Goal: Transaction & Acquisition: Purchase product/service

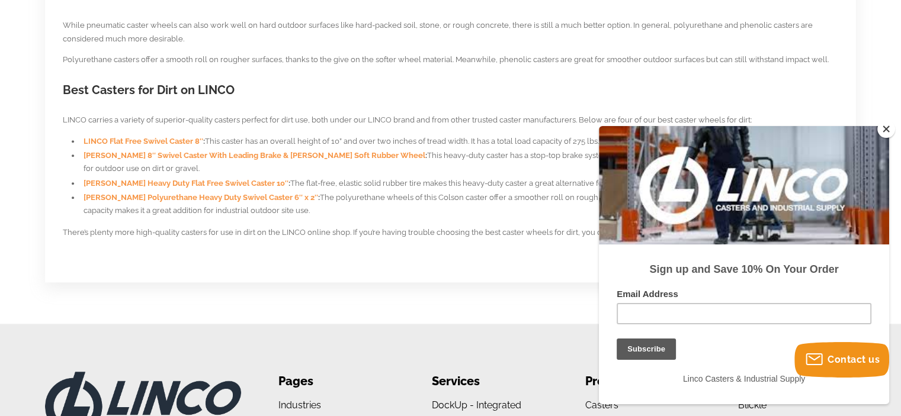
scroll to position [1125, 0]
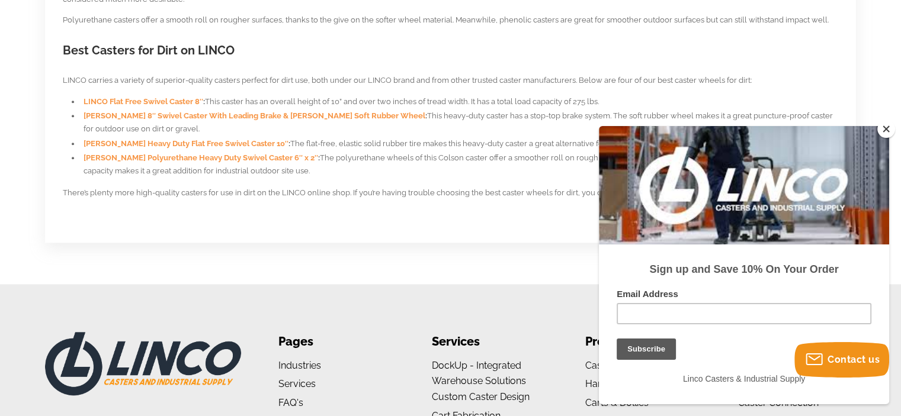
click at [207, 117] on span "Blickle 8″ Swivel Caster With Leading Brake & Blickle Soft Rubber Wheel" at bounding box center [254, 115] width 342 height 9
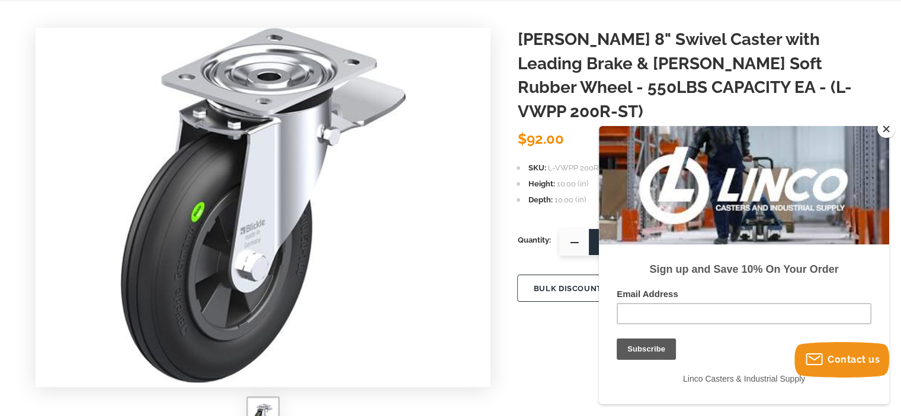
scroll to position [118, 0]
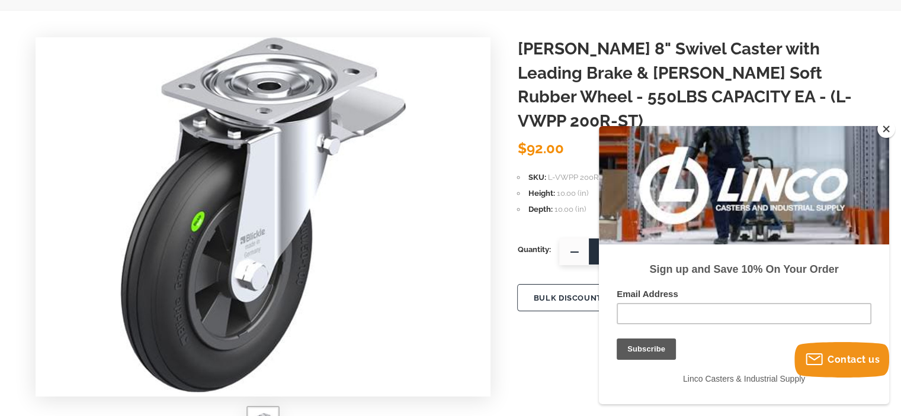
click at [888, 132] on button "Close" at bounding box center [886, 129] width 18 height 18
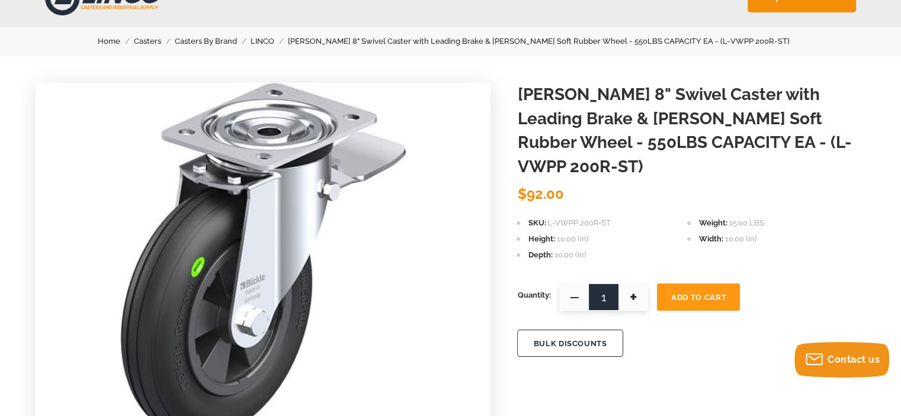
scroll to position [59, 0]
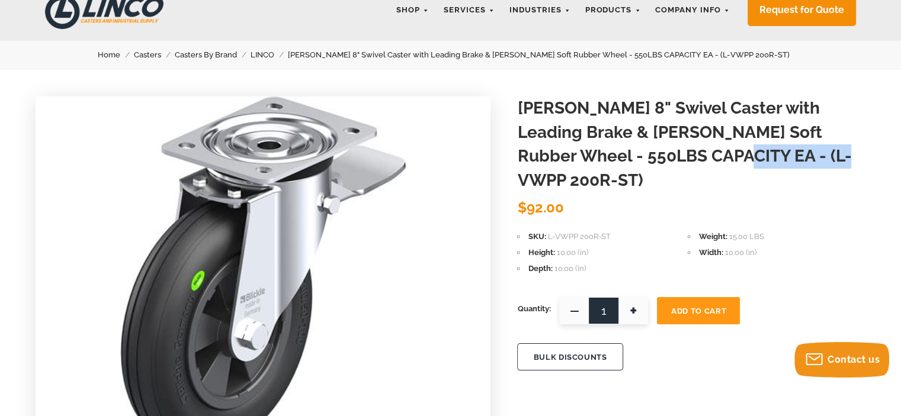
drag, startPoint x: 773, startPoint y: 155, endPoint x: 640, endPoint y: 150, distance: 133.3
click at [640, 150] on h1 "[PERSON_NAME] 8" Swivel Caster with Leading Brake & [PERSON_NAME] Soft Rubber W…" at bounding box center [691, 145] width 348 height 96
copy h1 "L-VWPP 200R-ST"
click at [854, 120] on h1 "[PERSON_NAME] 8" Swivel Caster with Leading Brake & [PERSON_NAME] Soft Rubber W…" at bounding box center [691, 145] width 348 height 96
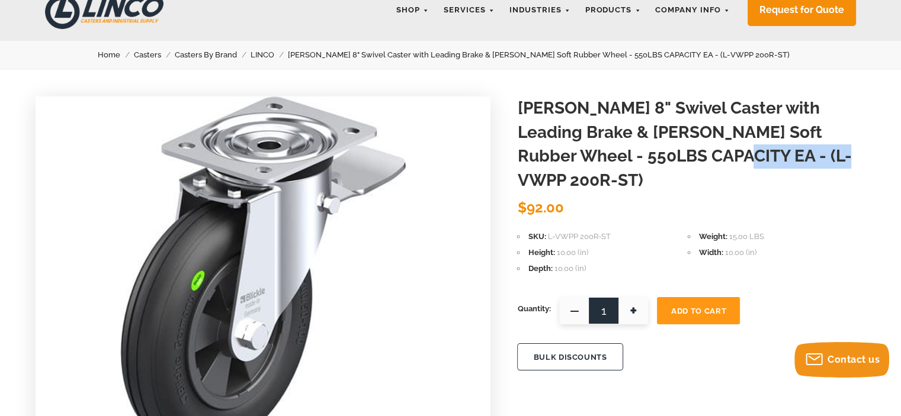
drag, startPoint x: 775, startPoint y: 154, endPoint x: 639, endPoint y: 158, distance: 136.2
click at [639, 158] on h1 "[PERSON_NAME] 8" Swivel Caster with Leading Brake & [PERSON_NAME] Soft Rubber W…" at bounding box center [691, 145] width 348 height 96
copy h1 "L-VWPP 200R-ST"
click at [760, 230] on li "Weight 15.00 LBS" at bounding box center [772, 236] width 171 height 13
drag, startPoint x: 774, startPoint y: 158, endPoint x: 641, endPoint y: 160, distance: 132.7
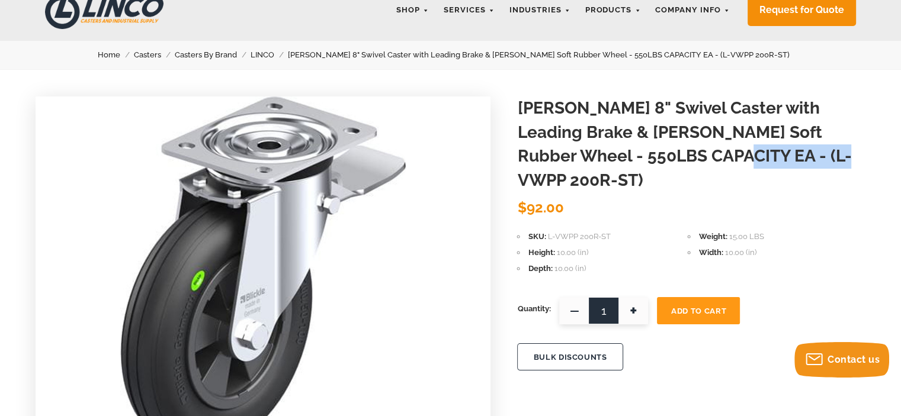
click at [641, 160] on h1 "[PERSON_NAME] 8" Swivel Caster with Leading Brake & [PERSON_NAME] Soft Rubber W…" at bounding box center [691, 145] width 348 height 96
copy h1 "L-VWPP 200R-ST"
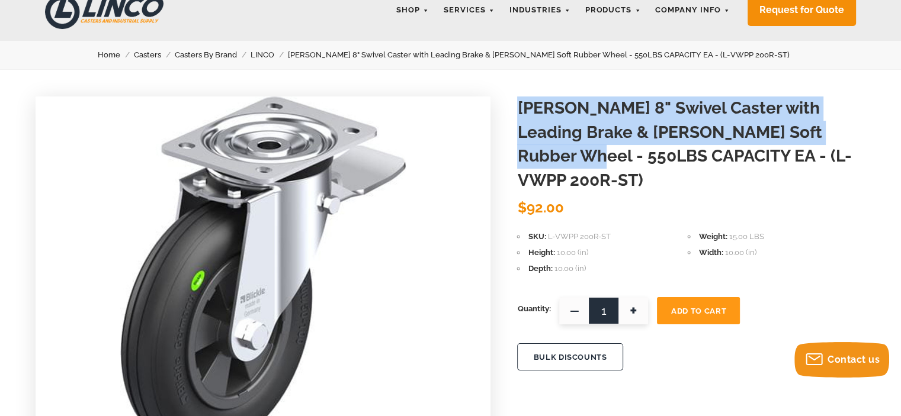
drag, startPoint x: 815, startPoint y: 128, endPoint x: 518, endPoint y: 105, distance: 298.1
click at [518, 105] on h1 "[PERSON_NAME] 8" Swivel Caster with Leading Brake & [PERSON_NAME] Soft Rubber W…" at bounding box center [691, 145] width 348 height 96
copy h1 "Blickle 8" Swivel Caster with Leading Brake & Blickle Soft Rubber Wheel - 550LBS"
drag, startPoint x: 570, startPoint y: 186, endPoint x: 522, endPoint y: 189, distance: 48.1
click at [522, 197] on div "$92.00" at bounding box center [691, 207] width 348 height 21
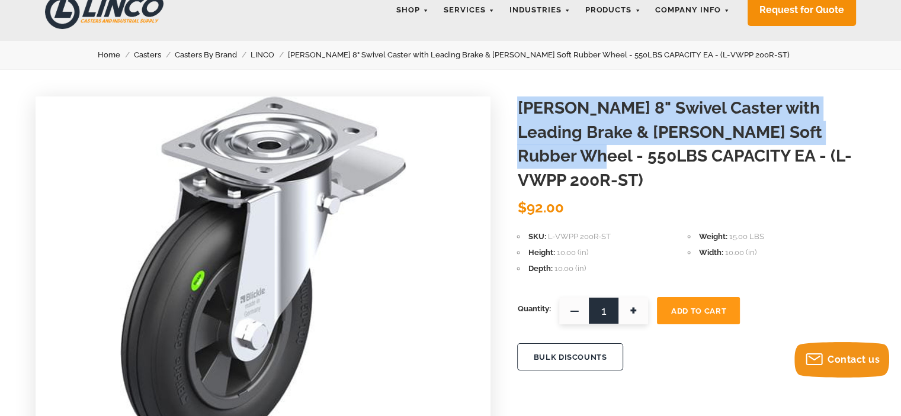
copy span "92.00"
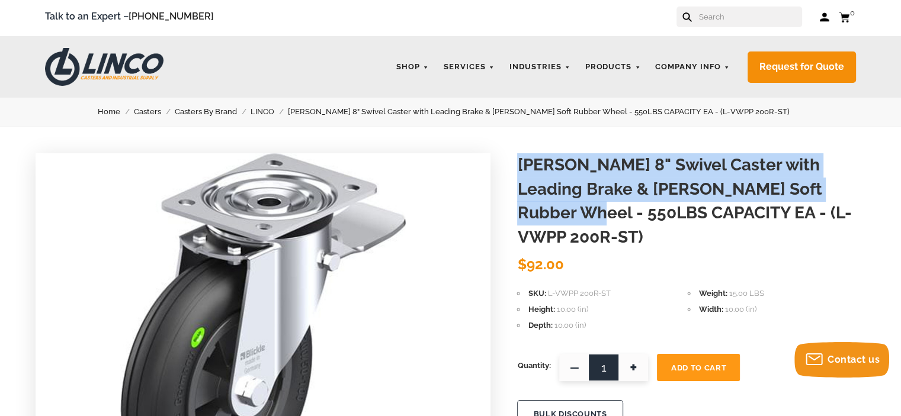
scroll to position [0, 0]
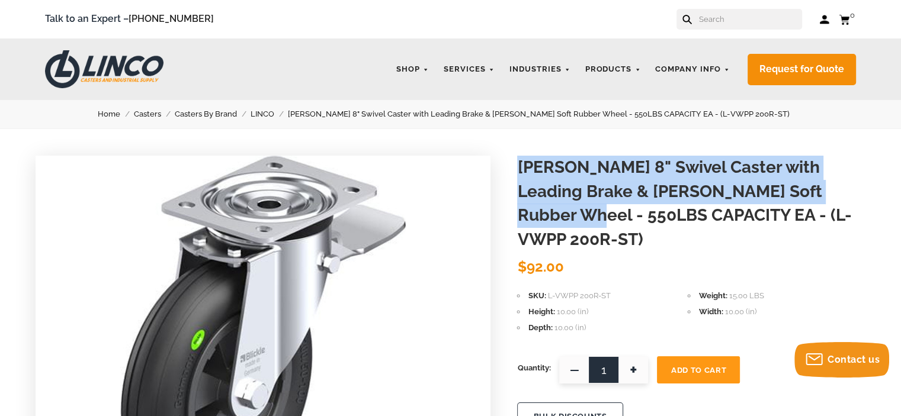
click at [288, 112] on link "LINCO" at bounding box center [268, 114] width 37 height 13
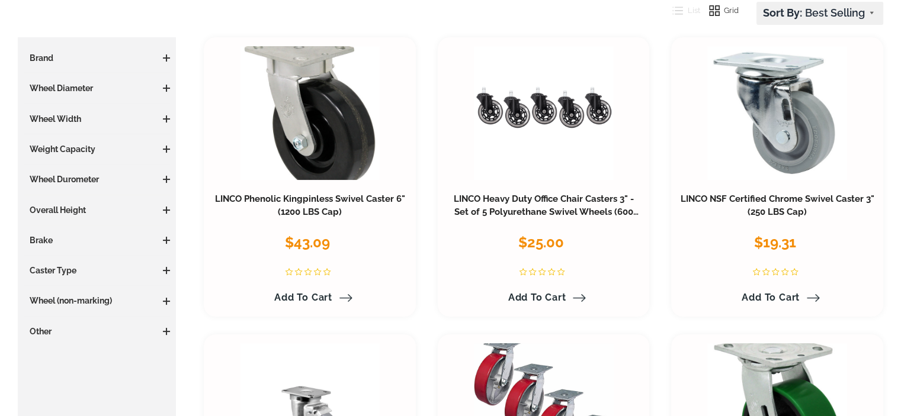
scroll to position [178, 0]
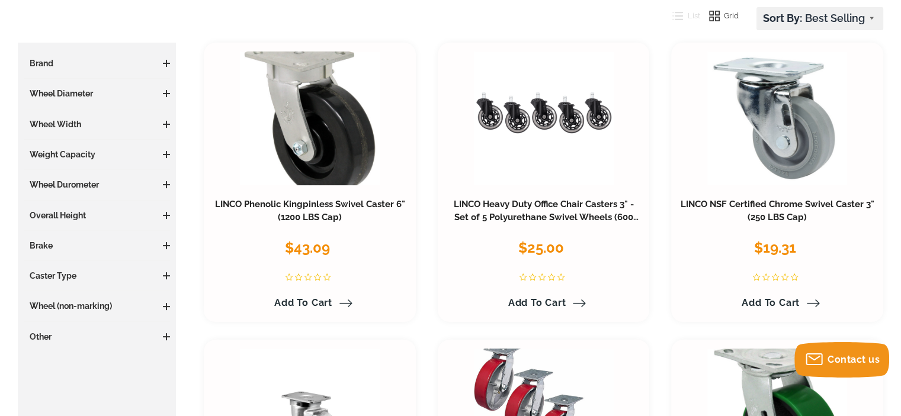
click at [53, 242] on h3 "Brake" at bounding box center [97, 246] width 146 height 12
click at [166, 243] on span at bounding box center [166, 245] width 1 height 7
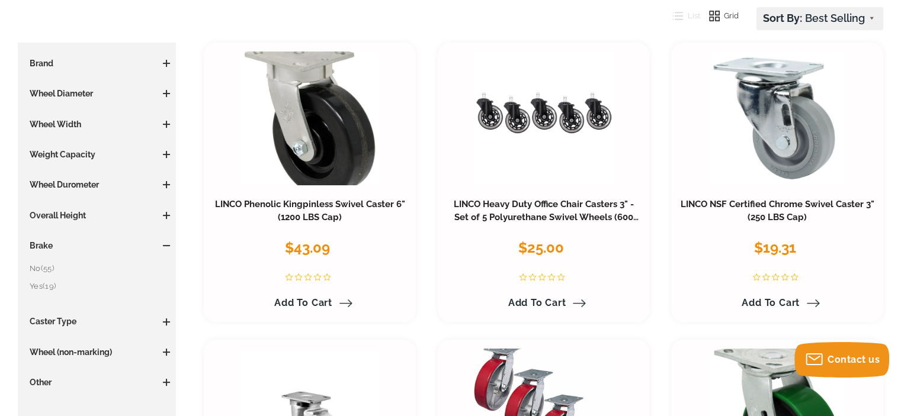
click at [40, 283] on link "Yes (19)" at bounding box center [100, 286] width 140 height 13
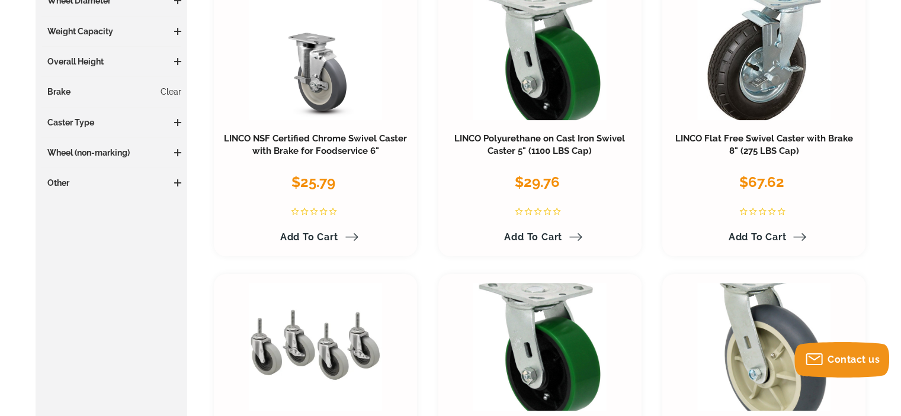
scroll to position [296, 0]
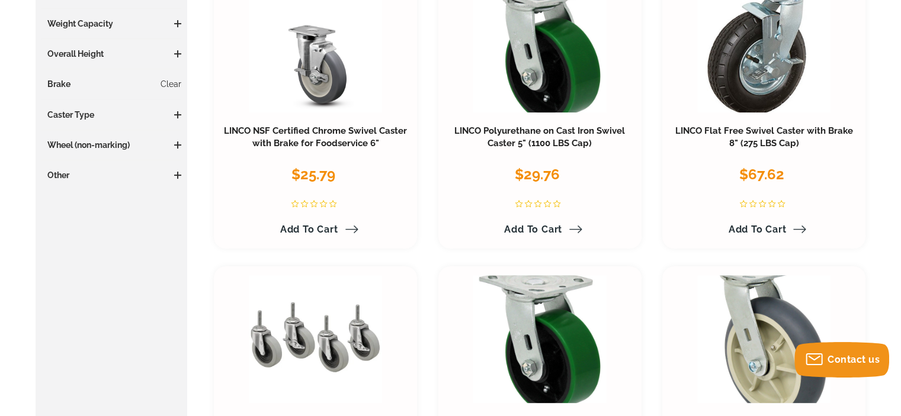
click at [178, 144] on span at bounding box center [177, 144] width 7 height 1
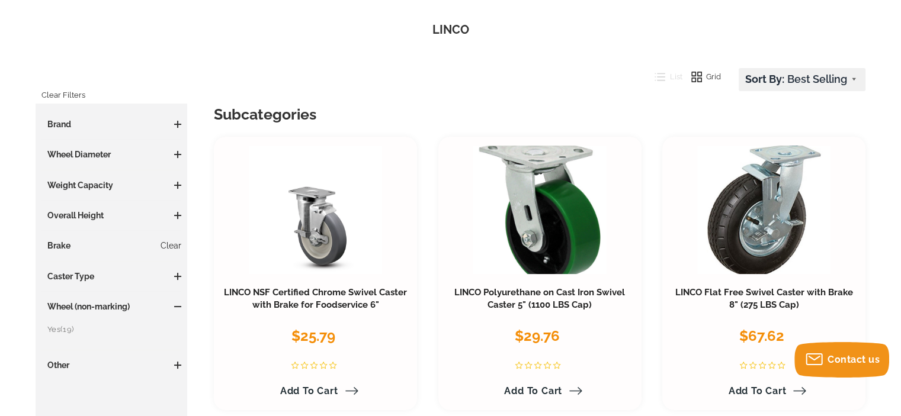
scroll to position [118, 0]
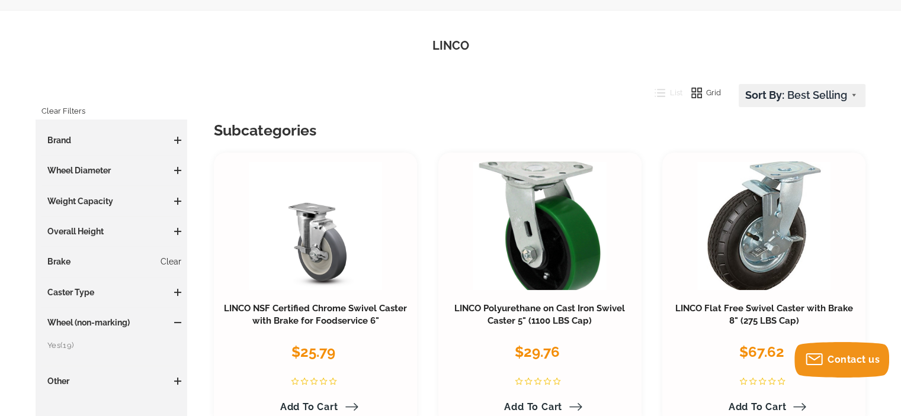
click at [172, 170] on h3 "Wheel Diameter" at bounding box center [111, 171] width 140 height 12
click at [178, 170] on span at bounding box center [177, 170] width 7 height 1
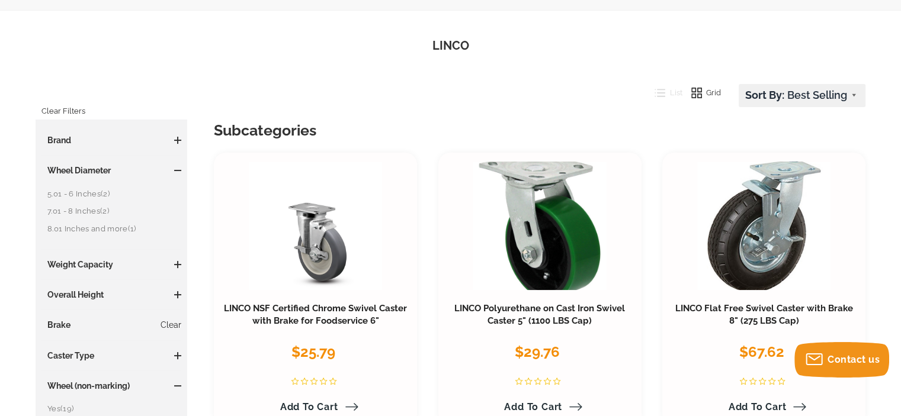
click at [86, 211] on link "7.01 - 8 Inches (2)" at bounding box center [114, 211] width 134 height 13
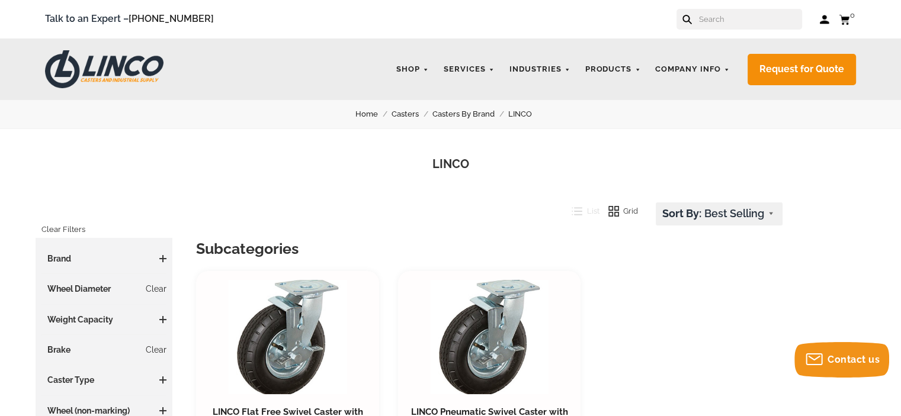
click at [735, 15] on input "text" at bounding box center [750, 19] width 104 height 21
paste input "L-VWPP 200R-ST"
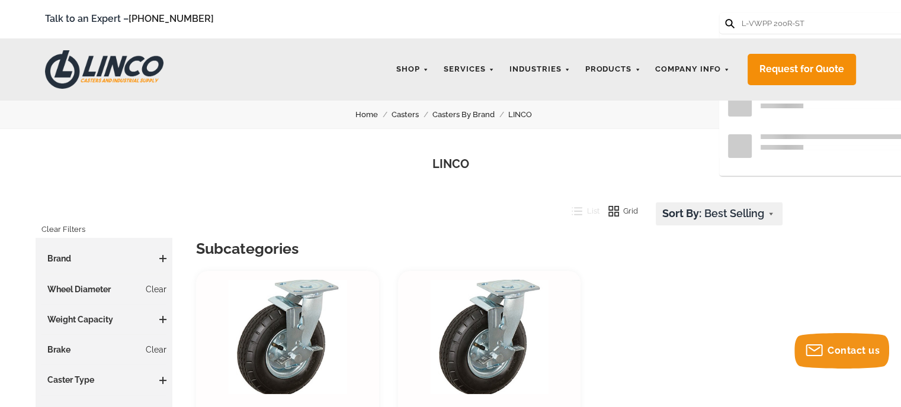
type input "L-VWPP 200R-ST"
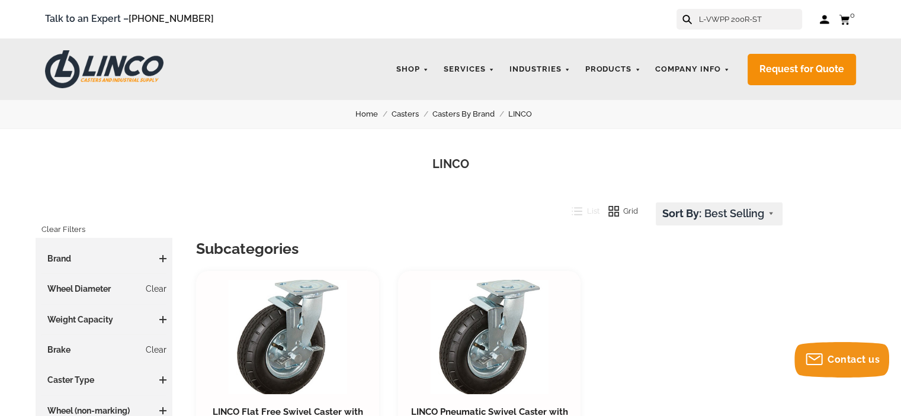
click at [692, 19] on icon at bounding box center [686, 19] width 9 height 9
click at [692, 15] on icon at bounding box center [686, 19] width 9 height 9
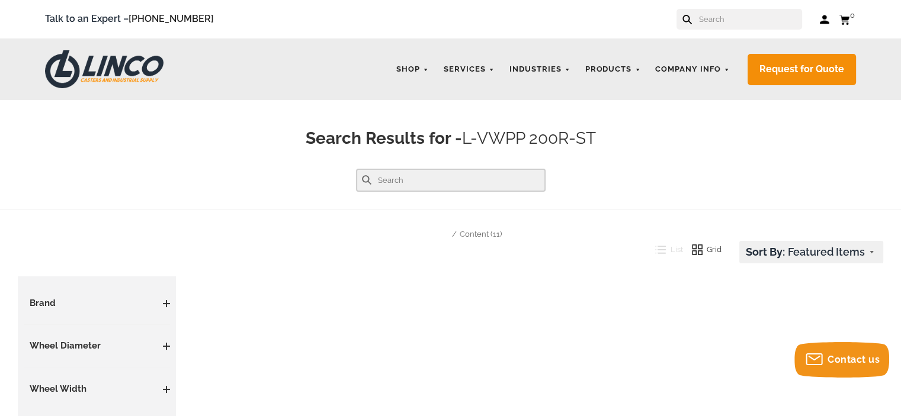
click at [474, 177] on input "text" at bounding box center [450, 180] width 189 height 23
paste input "L-VWPP 200R-ST"
type input "L-VWPP 200R-ST"
click at [362, 175] on button at bounding box center [366, 179] width 9 height 9
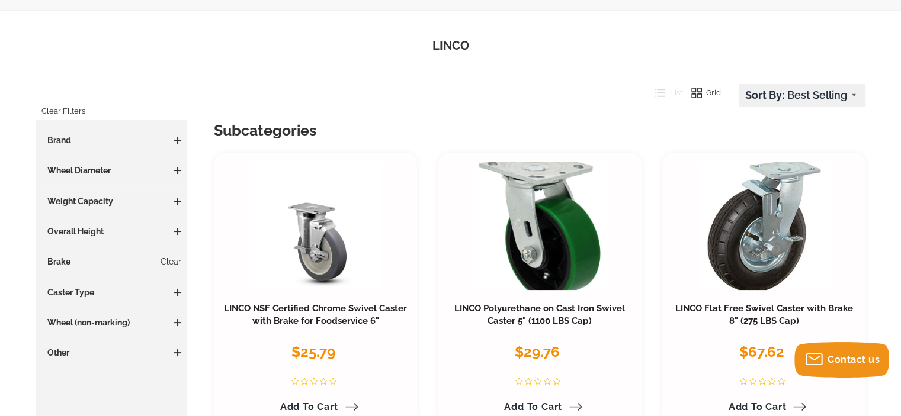
scroll to position [178, 0]
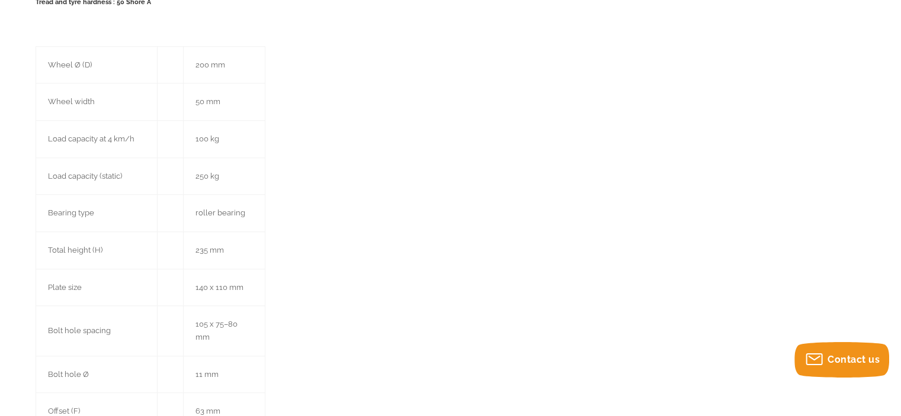
scroll to position [1184, 0]
click at [452, 400] on div "L-VWPP 200R-ST Pressed steel swivel castor, medium duty design, with top plate …" at bounding box center [451, 116] width 830 height 1201
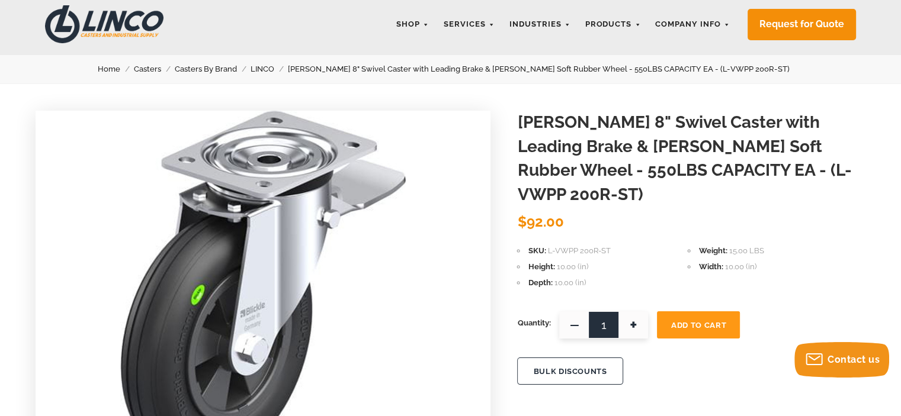
scroll to position [0, 0]
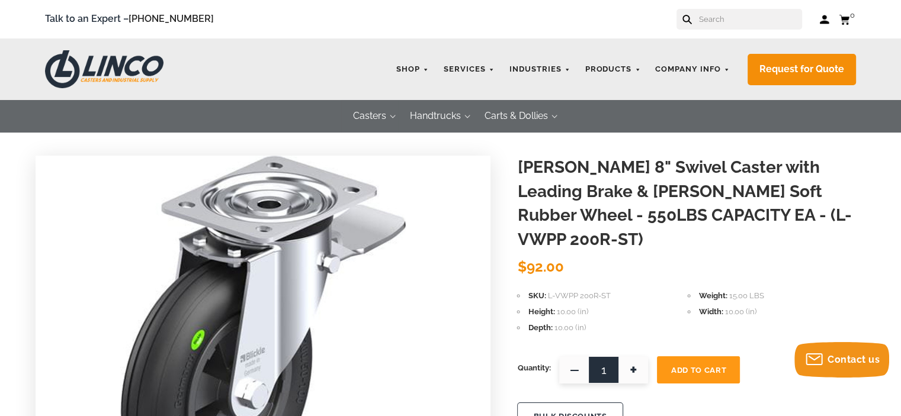
click at [227, 68] on div "LINCO CASTERS & INDUSTRIAL SUPPLY Shop Industries Automotive Business Machine D…" at bounding box center [450, 69] width 901 height 62
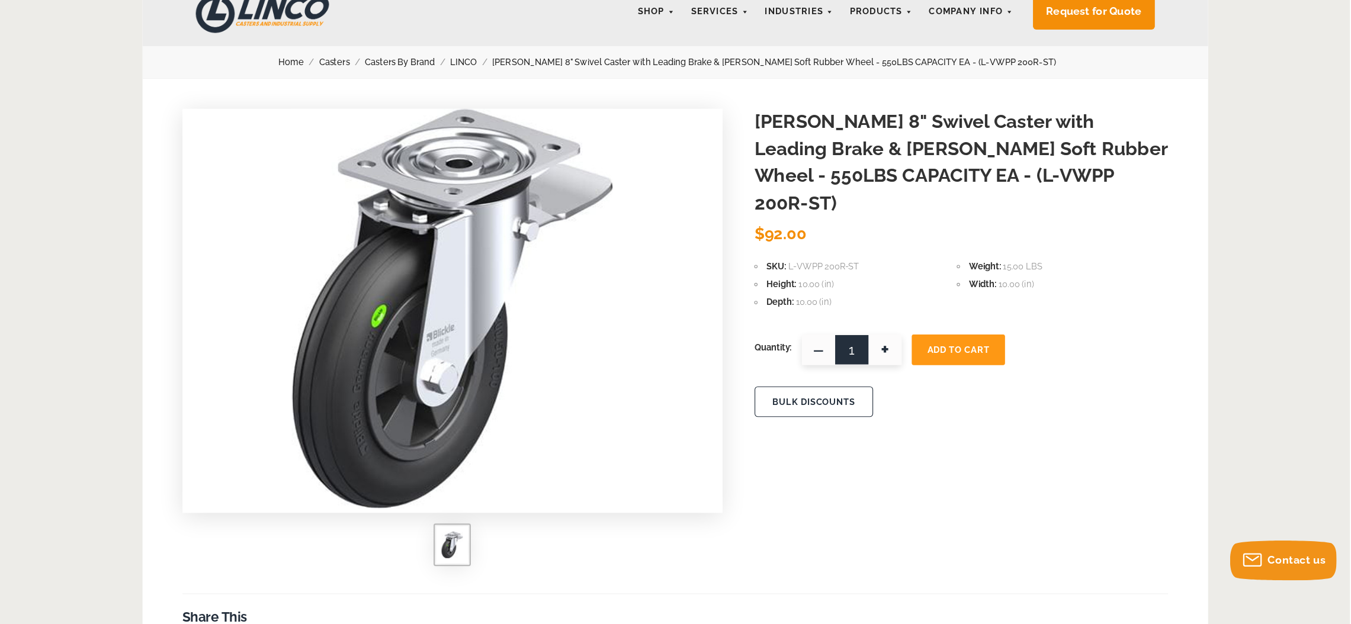
scroll to position [59, 0]
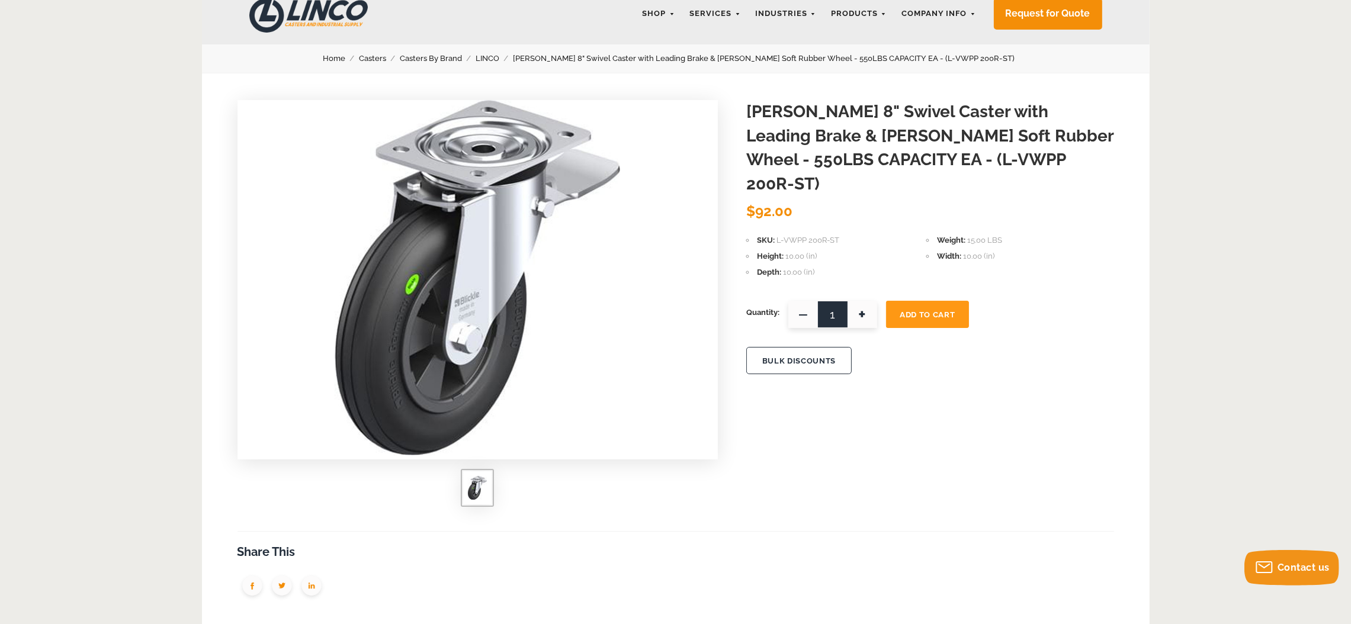
scroll to position [0, 0]
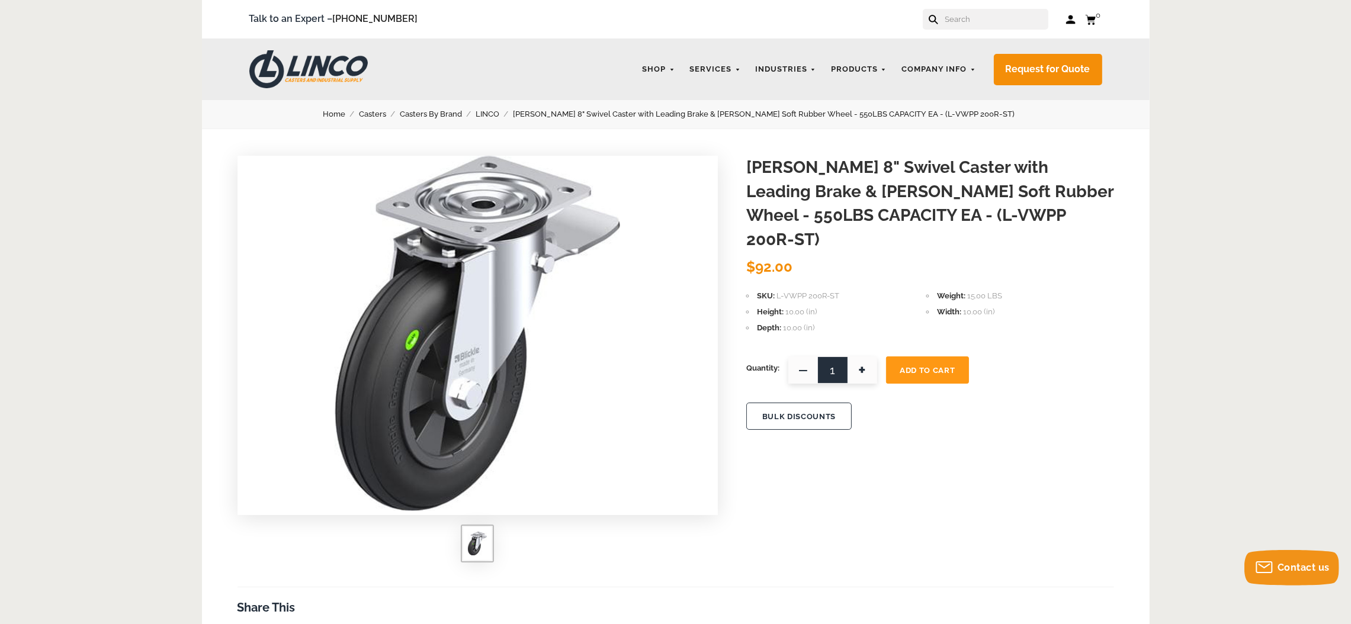
click at [513, 115] on link "LINCO" at bounding box center [493, 114] width 37 height 13
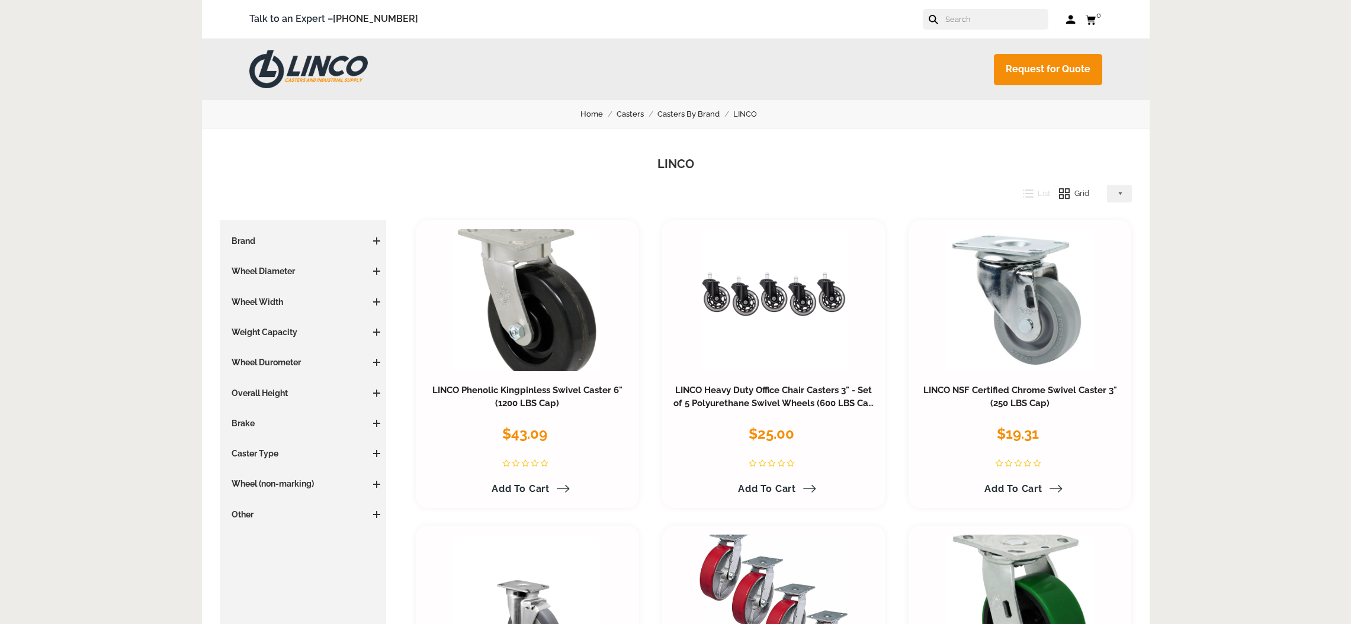
click at [538, 110] on ul "Home Casters Casters By Brand [GEOGRAPHIC_DATA]" at bounding box center [676, 114] width 912 height 13
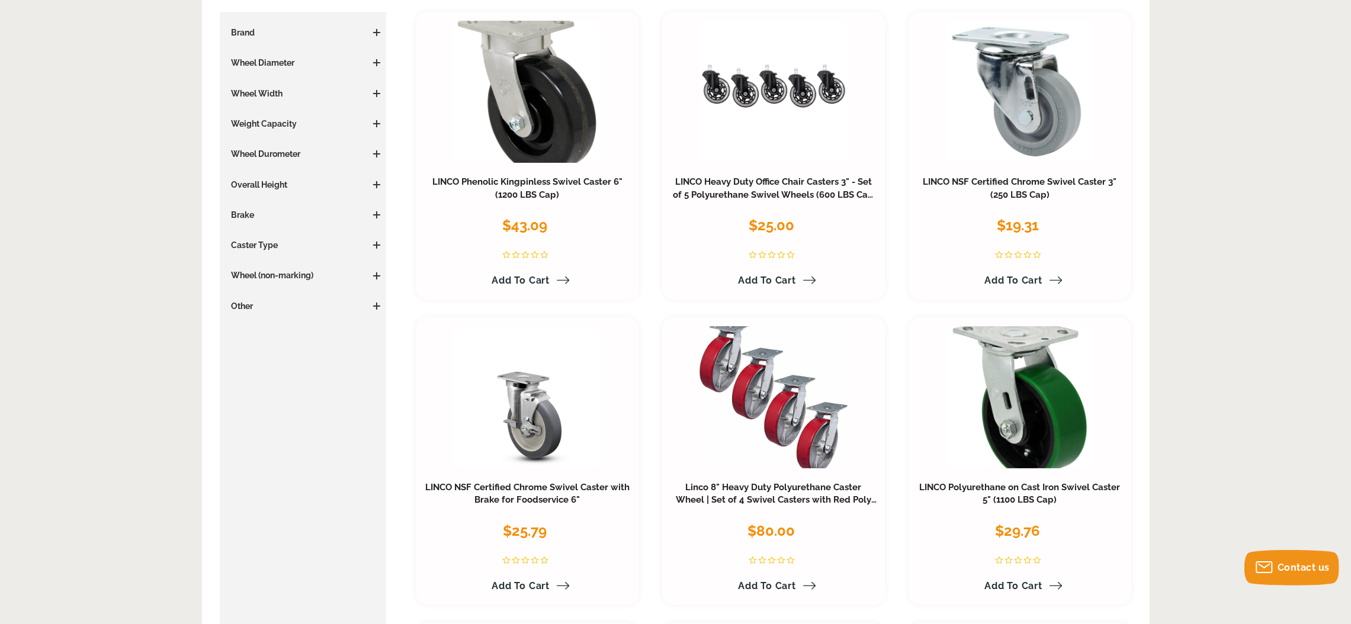
scroll to position [178, 0]
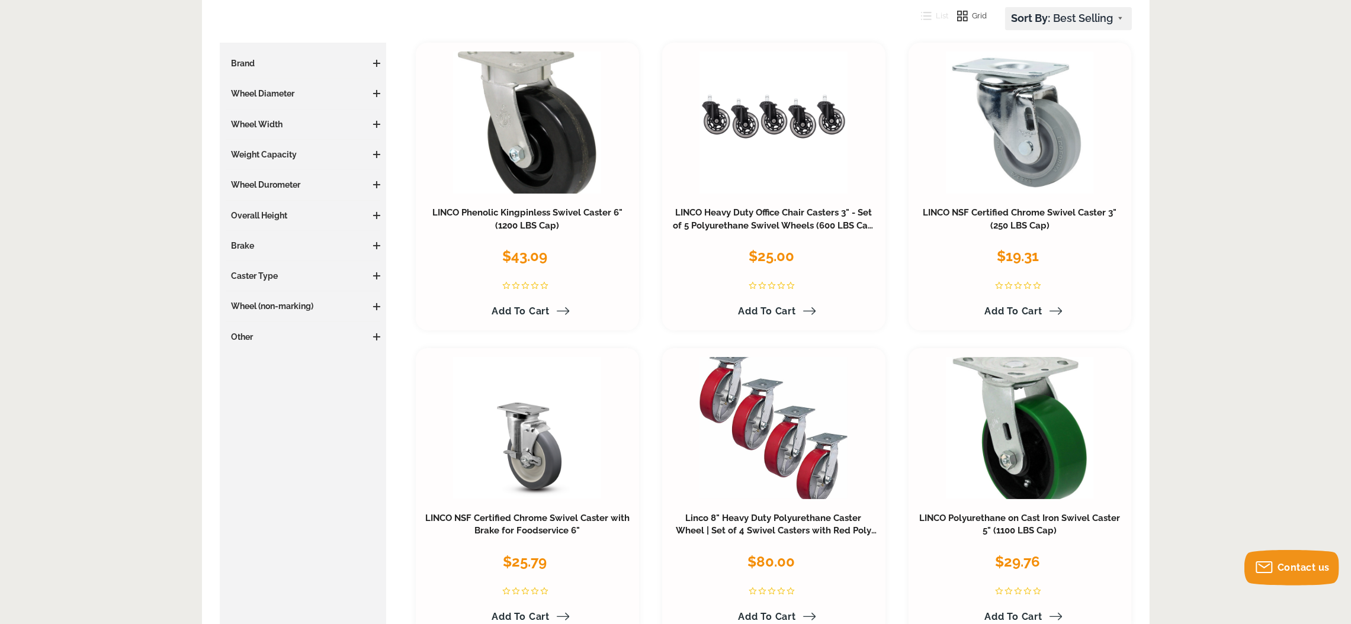
click at [264, 280] on h3 "Caster Type" at bounding box center [303, 276] width 155 height 12
click at [377, 274] on span at bounding box center [376, 275] width 7 height 7
click at [243, 301] on link "Rigid (17)" at bounding box center [306, 299] width 149 height 13
